Goal: Task Accomplishment & Management: Use online tool/utility

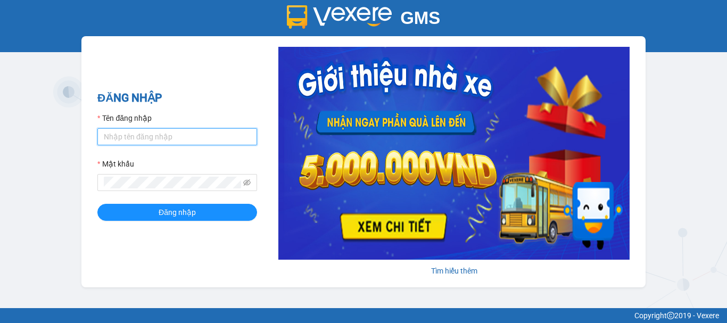
click at [133, 136] on input "Tên đăng nhập" at bounding box center [177, 136] width 160 height 17
type input "yen0932249949.vinhquang"
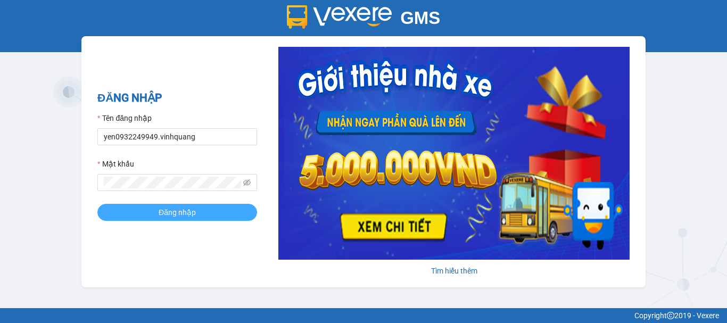
click at [180, 213] on span "Đăng nhập" at bounding box center [177, 212] width 37 height 12
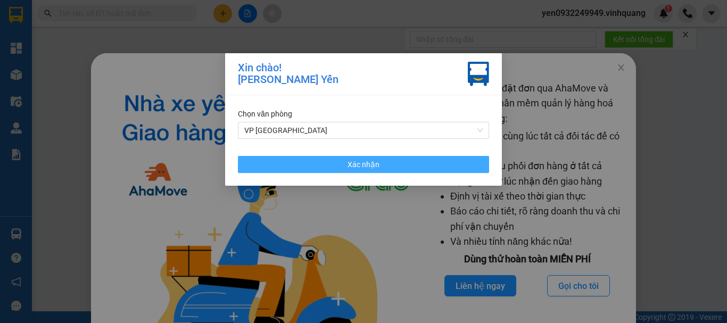
click at [363, 167] on span "Xác nhận" at bounding box center [363, 165] width 32 height 12
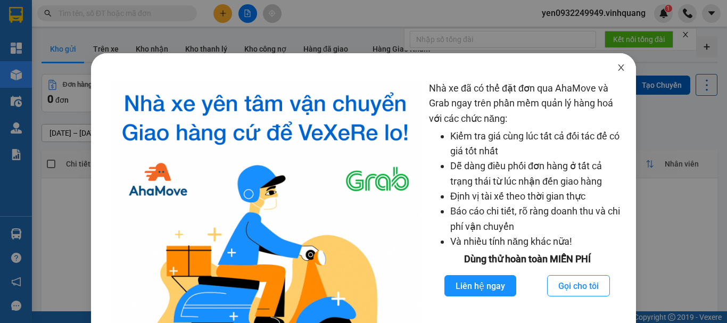
click at [617, 68] on icon "close" at bounding box center [621, 67] width 9 height 9
